Goal: Check status: Check status

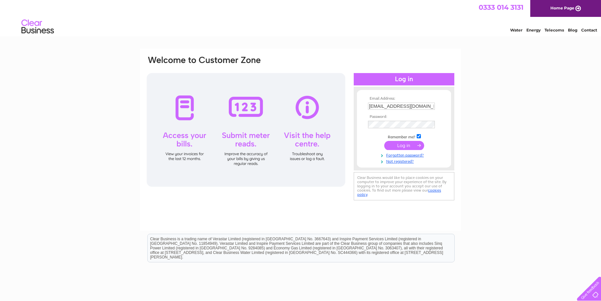
click at [405, 143] on input "submit" at bounding box center [404, 145] width 40 height 9
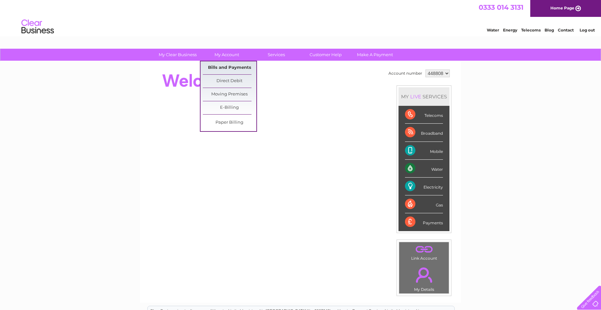
click at [221, 65] on link "Bills and Payments" at bounding box center [230, 67] width 54 height 13
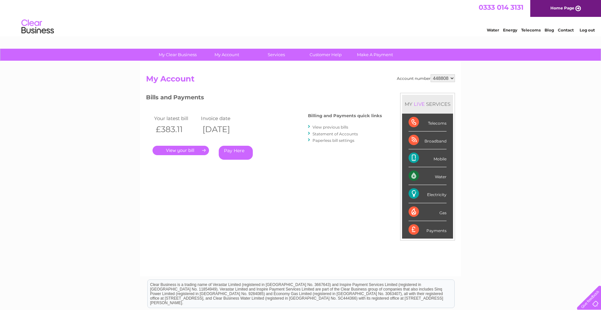
click at [196, 150] on link "." at bounding box center [181, 150] width 56 height 9
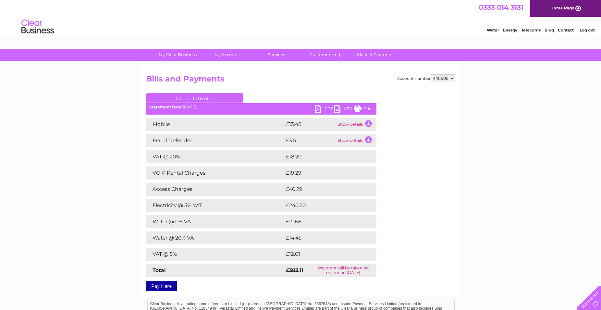
click at [351, 123] on td "Show details" at bounding box center [356, 124] width 41 height 13
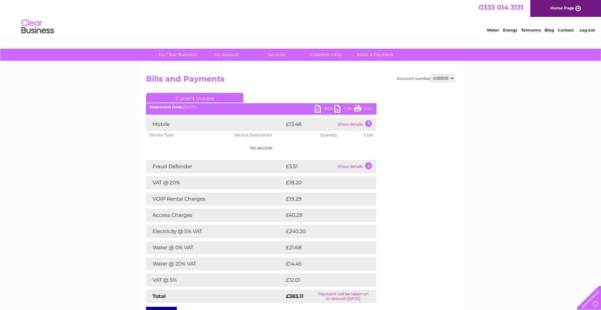
click at [343, 123] on td "Show details" at bounding box center [356, 124] width 41 height 13
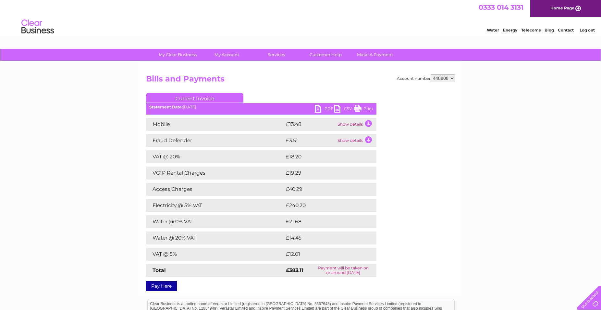
click at [347, 142] on td "Show details" at bounding box center [356, 140] width 41 height 13
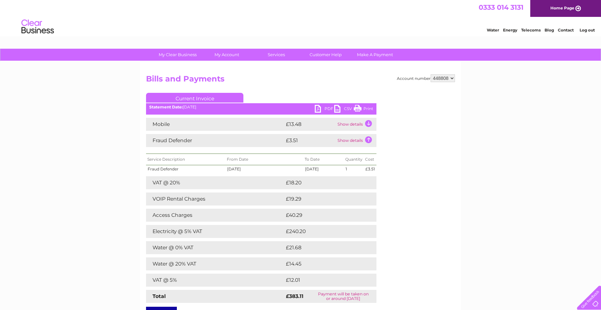
click at [347, 142] on td "Show details" at bounding box center [356, 140] width 41 height 13
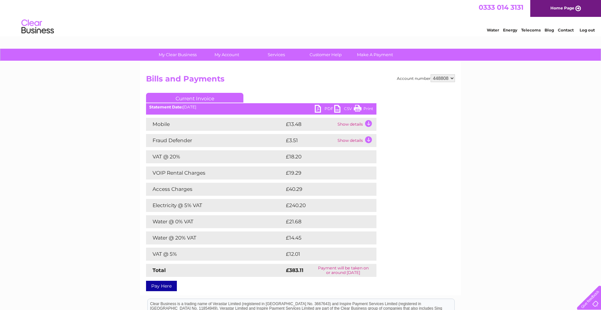
click at [325, 109] on link "PDF" at bounding box center [324, 109] width 19 height 9
